Goal: Understand process/instructions

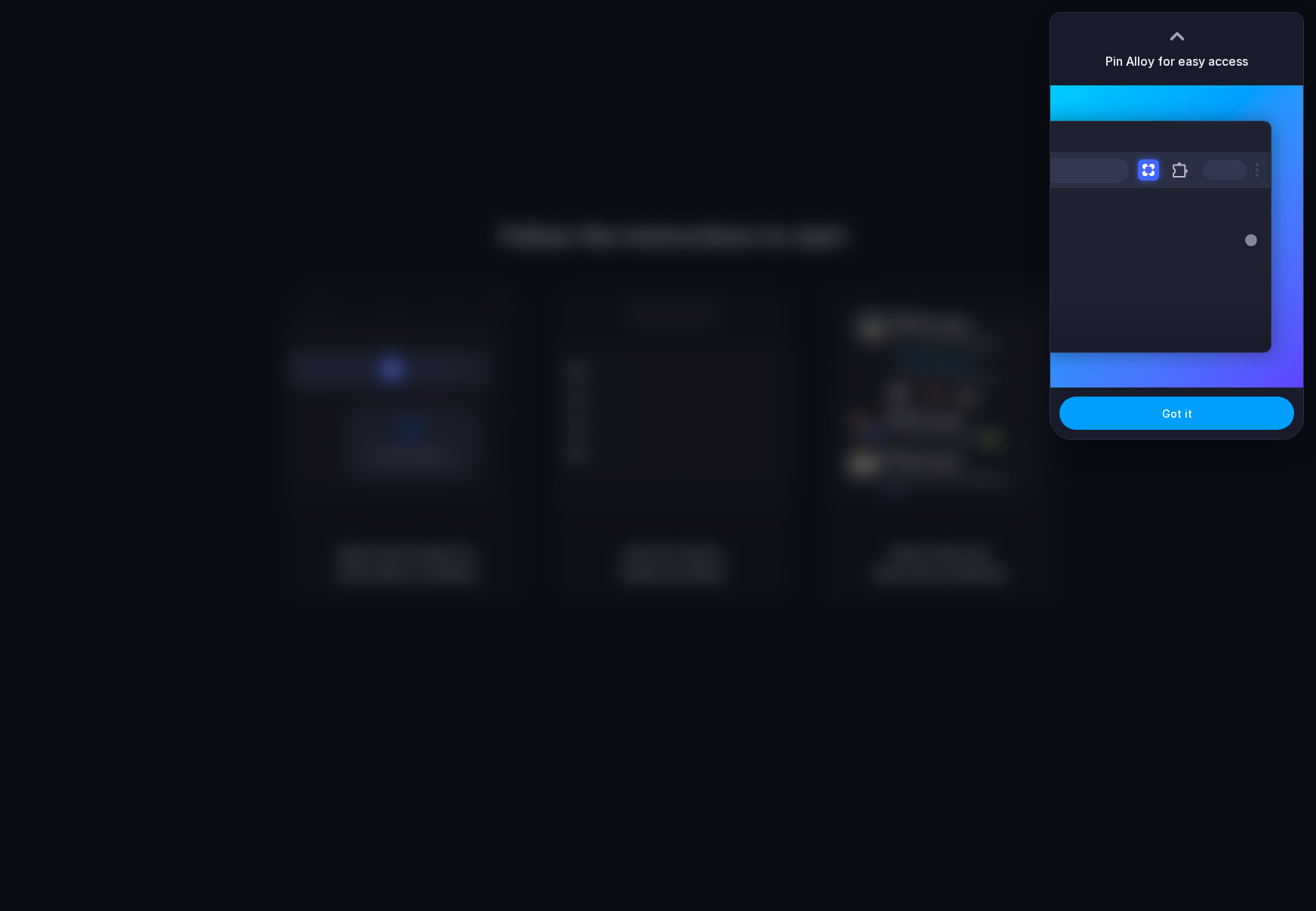
click at [1157, 414] on button "Got it" at bounding box center [1177, 413] width 234 height 33
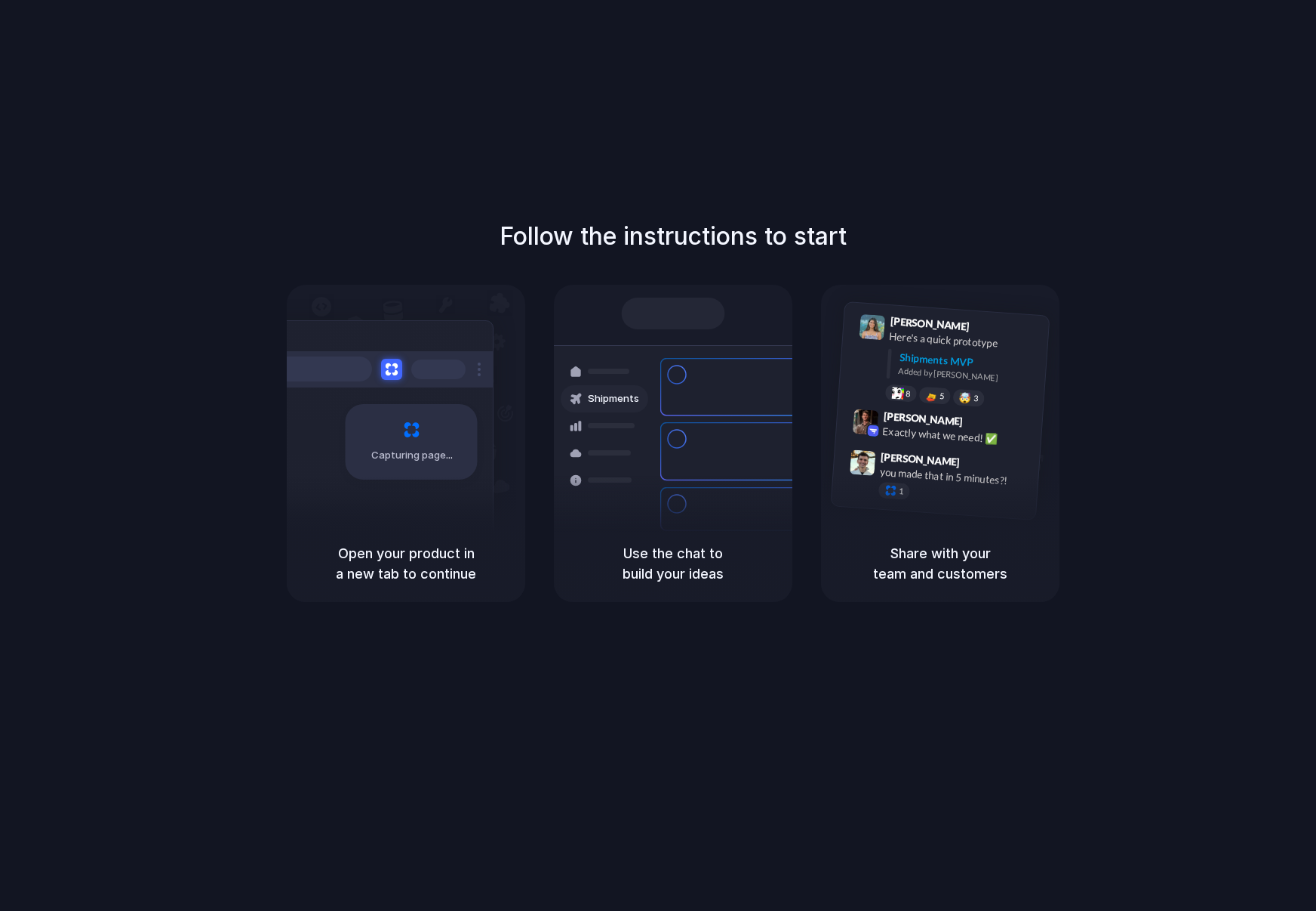
click at [1205, 72] on div "Follow the instructions to start Capturing page Open your product in a new tab …" at bounding box center [673, 470] width 1346 height 941
